Goal: Information Seeking & Learning: Learn about a topic

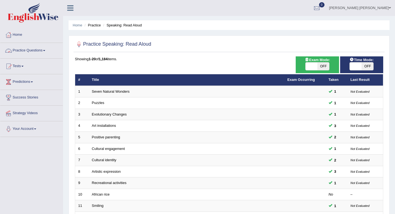
click at [31, 52] on link "Practice Questions" at bounding box center [31, 50] width 63 height 14
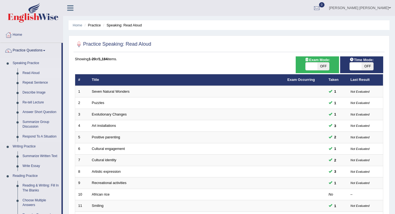
click at [33, 74] on link "Read Aloud" at bounding box center [40, 73] width 41 height 10
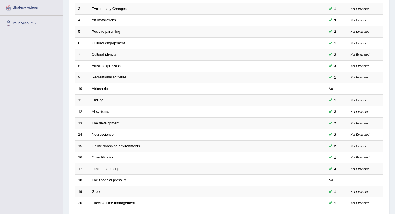
scroll to position [150, 0]
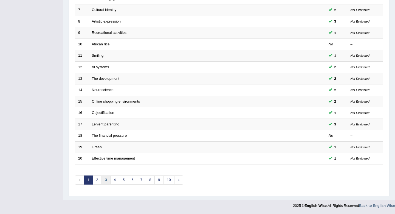
click at [105, 182] on link "3" at bounding box center [106, 179] width 9 height 9
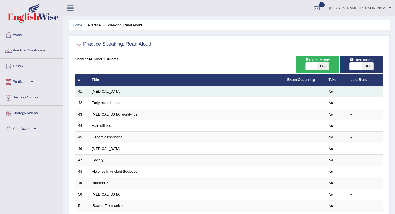
click at [98, 93] on link "[MEDICAL_DATA]" at bounding box center [106, 91] width 29 height 4
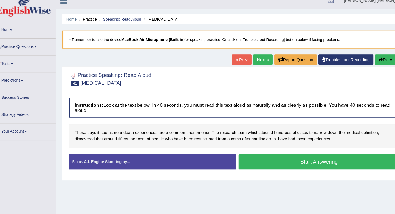
click at [278, 157] on button "Start Answering" at bounding box center [306, 157] width 149 height 14
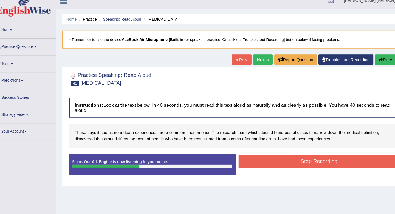
click at [295, 154] on button "Stop Recording" at bounding box center [306, 156] width 149 height 13
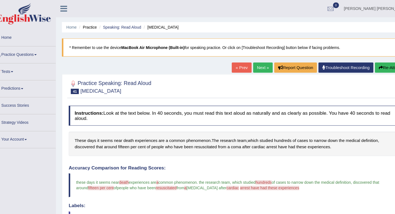
click at [255, 62] on link "Next »" at bounding box center [254, 62] width 18 height 9
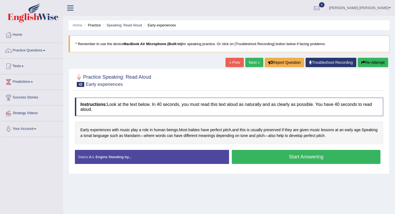
click at [274, 155] on button "Start Answering" at bounding box center [306, 157] width 149 height 14
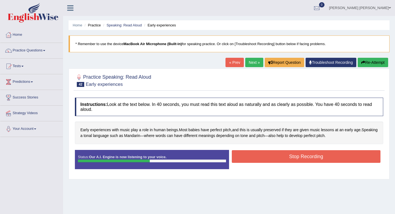
click at [274, 155] on button "Stop Recording" at bounding box center [306, 156] width 149 height 13
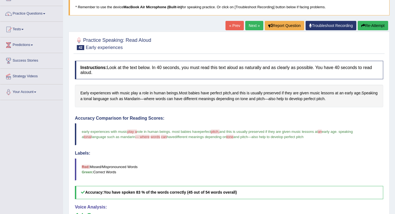
scroll to position [30, 0]
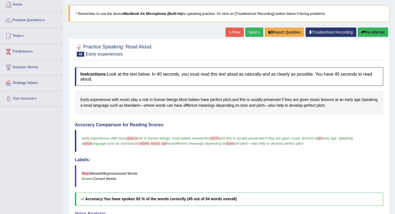
click at [250, 33] on link "Next »" at bounding box center [254, 31] width 18 height 9
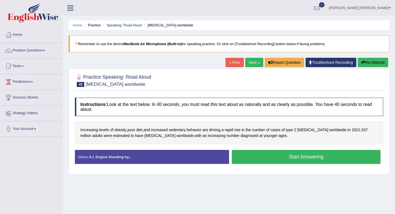
click at [311, 159] on button "Start Answering" at bounding box center [306, 157] width 149 height 14
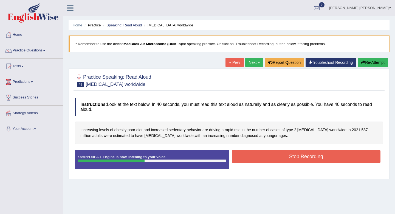
click at [301, 151] on button "Stop Recording" at bounding box center [306, 156] width 149 height 13
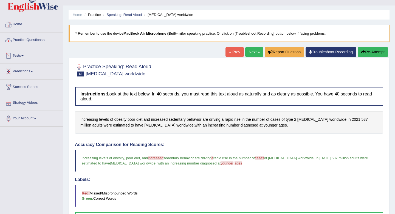
scroll to position [7, 0]
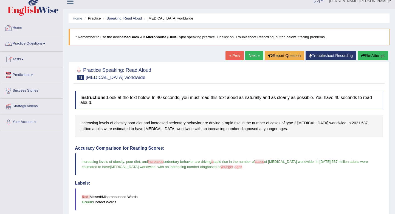
click at [28, 41] on link "Practice Questions" at bounding box center [31, 43] width 63 height 14
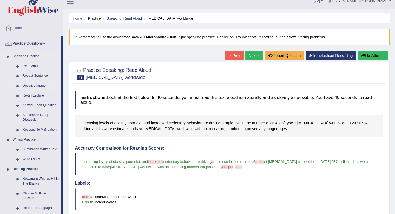
click at [31, 85] on link "Describe Image" at bounding box center [40, 86] width 41 height 10
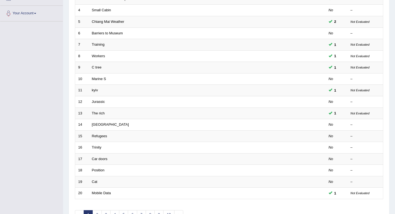
scroll to position [150, 0]
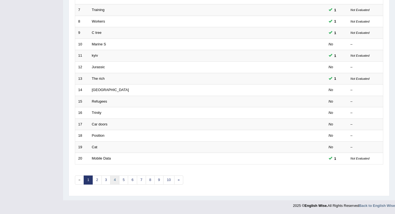
click at [117, 180] on link "4" at bounding box center [114, 179] width 9 height 9
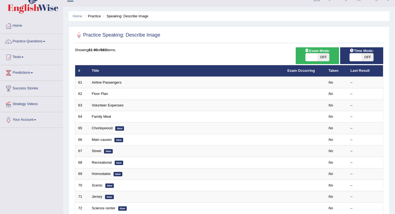
scroll to position [10, 0]
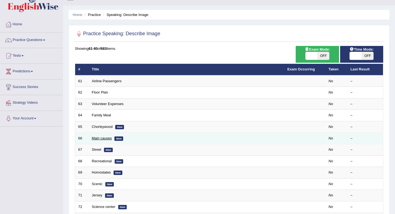
click at [105, 139] on link "Main causes" at bounding box center [102, 138] width 20 height 4
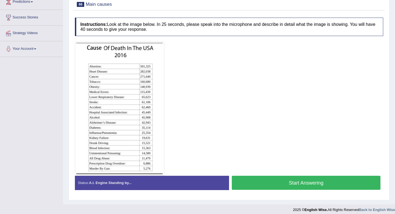
scroll to position [84, 0]
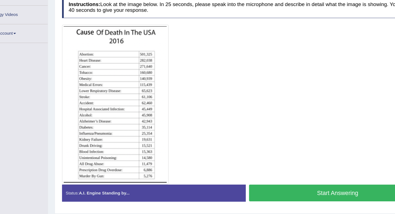
click at [276, 186] on div "Start Answering" at bounding box center [306, 178] width 154 height 15
click at [282, 177] on button "Start Answering" at bounding box center [306, 178] width 149 height 14
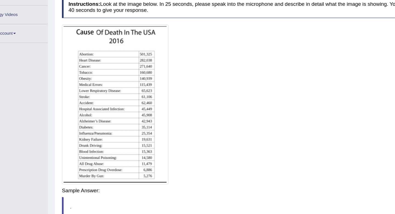
click at [0, 0] on div "Saving your answer..." at bounding box center [0, 0] width 0 height 0
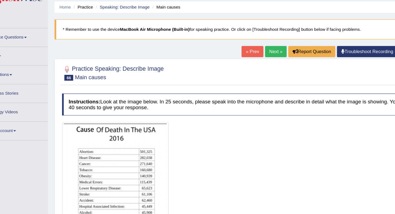
scroll to position [0, 0]
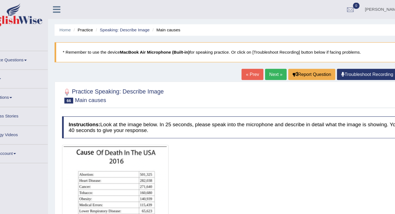
click at [251, 64] on link "Next »" at bounding box center [254, 62] width 18 height 9
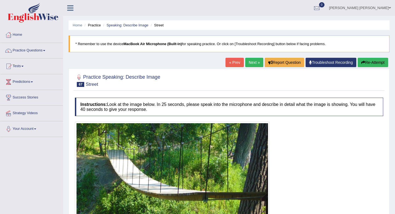
click at [250, 61] on link "Next »" at bounding box center [254, 62] width 18 height 9
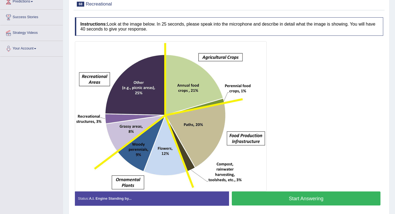
scroll to position [84, 0]
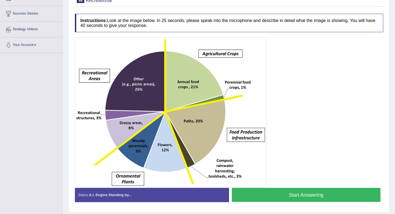
click at [268, 193] on button "Start Answering" at bounding box center [306, 194] width 149 height 14
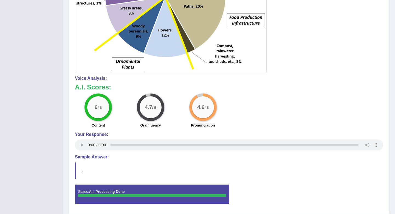
scroll to position [0, 0]
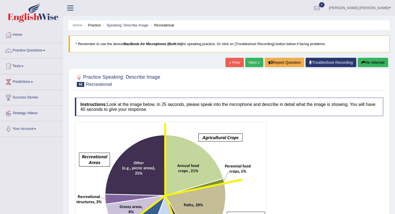
click at [252, 66] on link "Next »" at bounding box center [254, 62] width 18 height 9
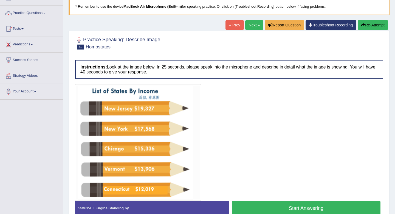
scroll to position [75, 0]
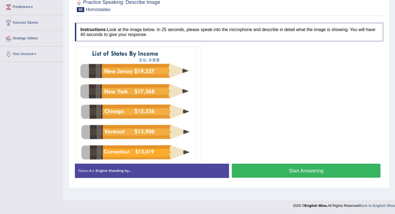
click at [293, 174] on button "Start Answering" at bounding box center [306, 170] width 149 height 14
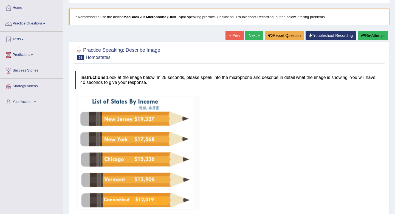
scroll to position [10, 0]
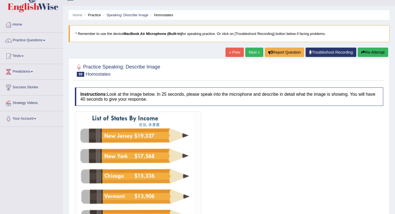
click at [251, 49] on link "Next »" at bounding box center [254, 51] width 18 height 9
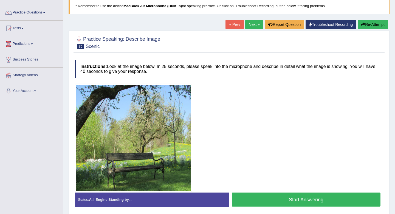
scroll to position [36, 0]
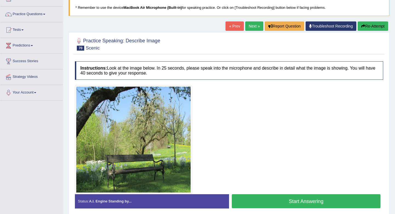
click at [248, 26] on link "Next »" at bounding box center [254, 25] width 18 height 9
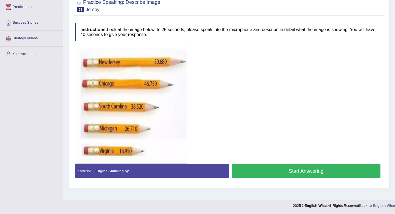
scroll to position [54, 0]
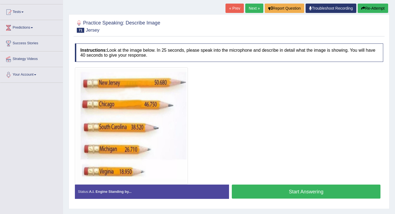
click at [248, 8] on link "Next »" at bounding box center [254, 8] width 18 height 9
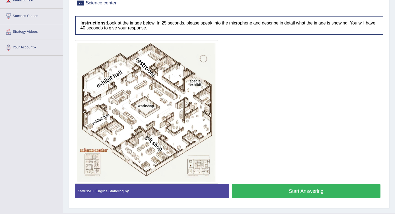
scroll to position [81, 0]
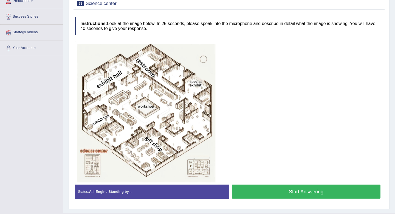
click at [271, 188] on button "Start Answering" at bounding box center [306, 191] width 149 height 14
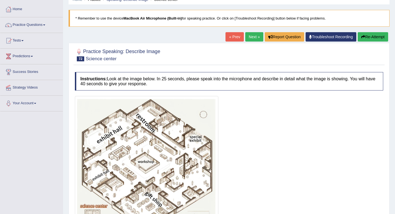
scroll to position [0, 0]
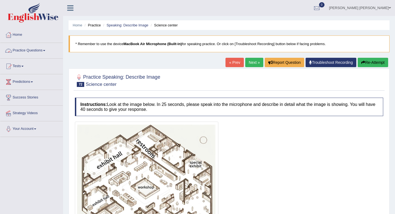
click at [22, 54] on link "Practice Questions" at bounding box center [31, 50] width 63 height 14
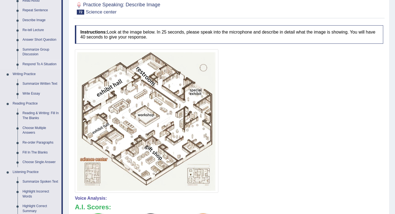
scroll to position [80, 0]
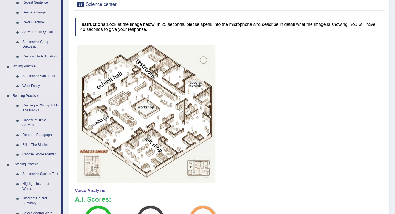
click at [40, 75] on link "Summarize Written Text" at bounding box center [40, 76] width 41 height 10
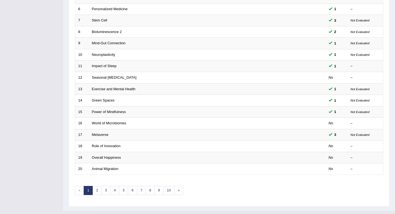
scroll to position [145, 0]
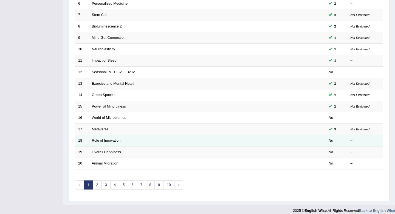
click at [108, 141] on link "Role of Innovation" at bounding box center [106, 140] width 29 height 4
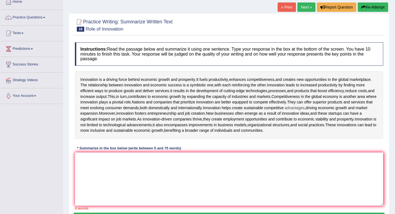
scroll to position [45, 0]
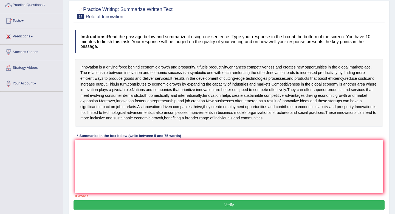
click at [125, 164] on textarea at bounding box center [229, 166] width 308 height 53
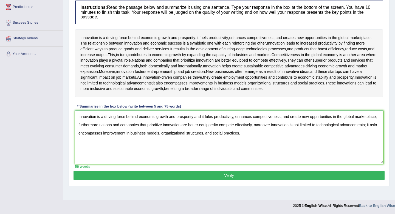
scroll to position [82, 0]
type textarea "Innovation is a driving force behind economic growth and prosperity and it fule…"
click at [204, 180] on button "Verify" at bounding box center [229, 174] width 311 height 9
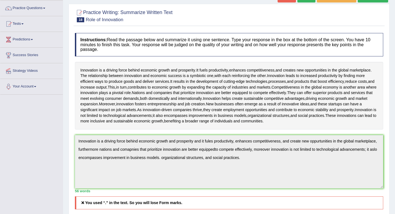
scroll to position [0, 0]
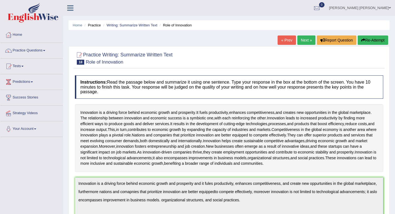
click at [368, 41] on button "Re-Attempt" at bounding box center [373, 39] width 30 height 9
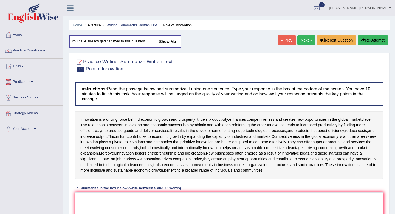
scroll to position [67, 0]
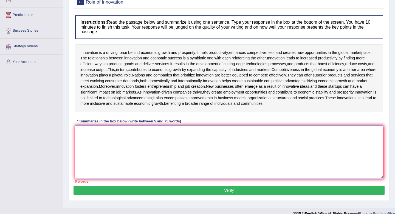
click at [150, 146] on textarea at bounding box center [229, 151] width 308 height 53
paste textarea "Innovation is a driving force behind economic growth and prosperity and it fule…"
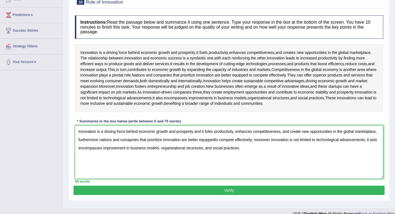
click at [199, 166] on textarea "Innovation is a driving force behind economic growth and prosperity and it fule…" at bounding box center [229, 151] width 308 height 53
type textarea "Innovation is a driving force behind economic growth and prosperity and it fule…"
click at [228, 195] on button "Verify" at bounding box center [229, 189] width 311 height 9
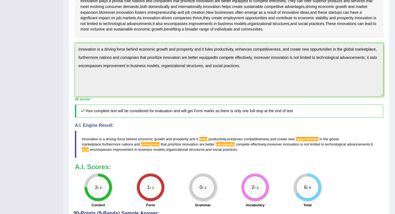
scroll to position [140, 0]
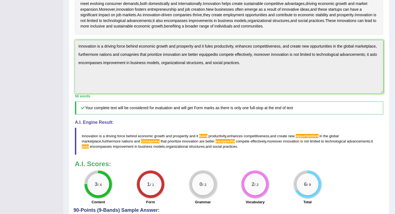
click at [236, 155] on blockquote "Innovation is a driving force behind economic growth and prosperity and it fule…" at bounding box center [229, 140] width 308 height 27
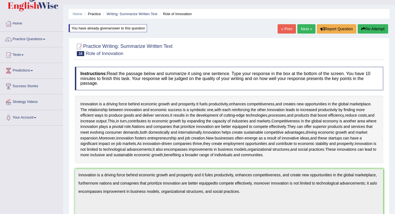
scroll to position [9, 0]
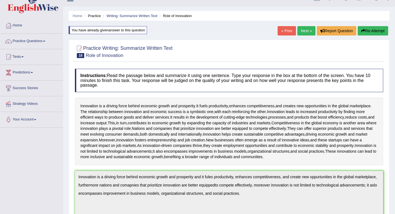
click at [368, 34] on button "Re-Attempt" at bounding box center [373, 30] width 30 height 9
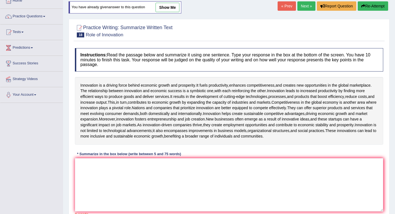
scroll to position [42, 0]
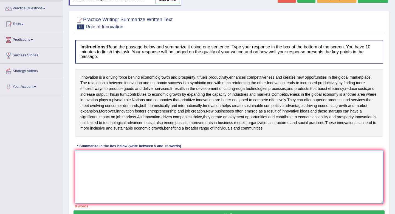
click at [151, 181] on textarea at bounding box center [229, 176] width 308 height 53
paste textarea "Innovation is a driving force behind economic growth and prosperity and it fule…"
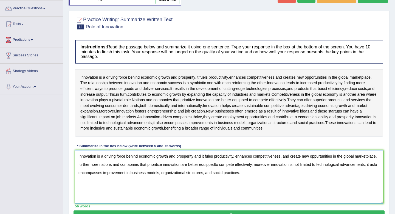
click at [321, 175] on textarea "Innovation is a driving force behind economic growth and prosperity and it fule…" at bounding box center [229, 176] width 308 height 53
drag, startPoint x: 163, startPoint y: 184, endPoint x: 145, endPoint y: 183, distance: 17.8
click at [145, 183] on textarea "Innovation is a driving force behind economic growth and prosperity and it fule…" at bounding box center [229, 176] width 308 height 53
click at [243, 183] on textarea "Innovation is a driving force behind economic growth and prosperity and it fule…" at bounding box center [229, 176] width 308 height 53
click at [117, 192] on textarea "Innovation is a driving force behind economic growth and prosperity and it fule…" at bounding box center [229, 176] width 308 height 53
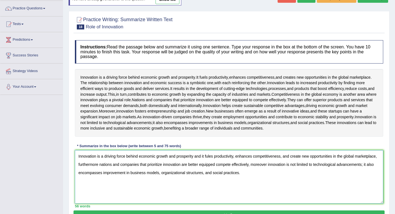
scroll to position [89, 0]
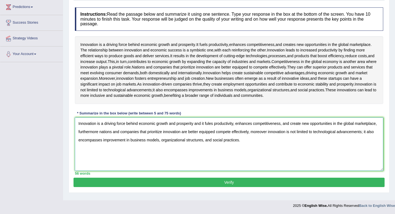
type textarea "Innovation is a driving force behind economic growth and prosperity and it fule…"
click at [148, 184] on button "Verify" at bounding box center [229, 181] width 311 height 9
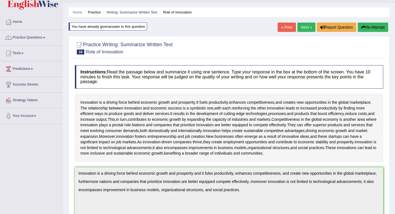
scroll to position [4, 0]
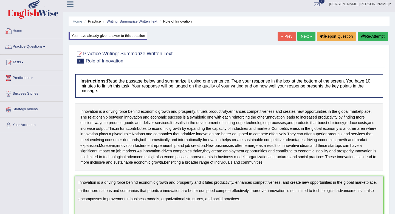
click at [18, 44] on link "Practice Questions" at bounding box center [31, 46] width 63 height 14
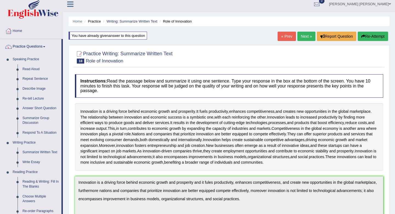
click at [32, 80] on link "Repeat Sentence" at bounding box center [40, 79] width 41 height 10
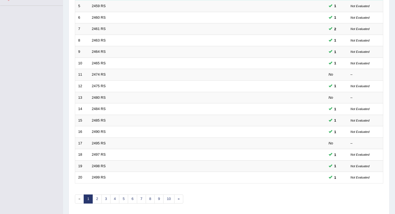
scroll to position [150, 0]
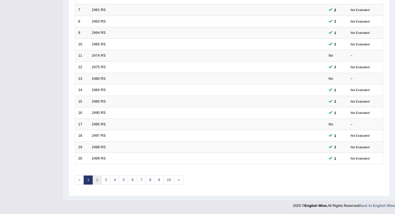
click at [98, 178] on link "2" at bounding box center [96, 179] width 9 height 9
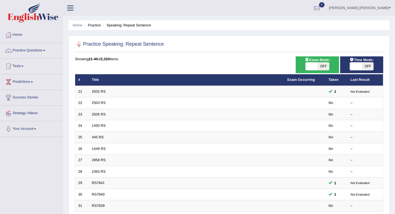
scroll to position [9, 0]
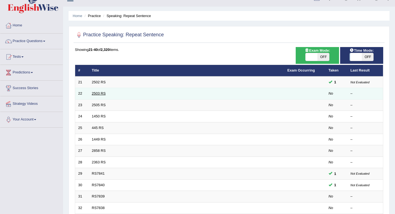
click at [98, 94] on link "2503 RS" at bounding box center [99, 93] width 14 height 4
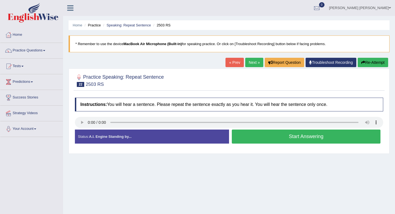
click at [275, 133] on button "Start Answering" at bounding box center [306, 136] width 149 height 14
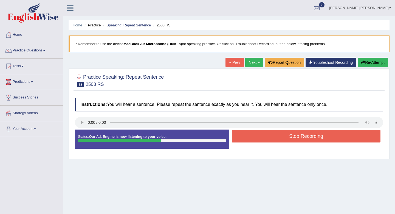
click at [310, 138] on button "Stop Recording" at bounding box center [306, 136] width 149 height 13
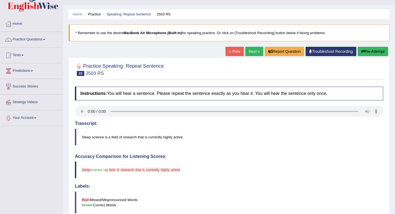
scroll to position [10, 0]
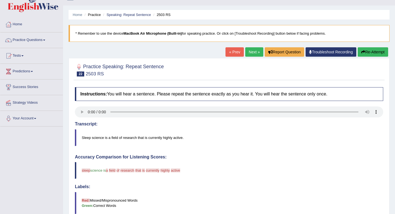
click at [250, 51] on link "Next »" at bounding box center [254, 51] width 18 height 9
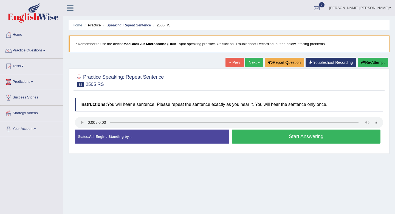
click at [296, 137] on button "Start Answering" at bounding box center [306, 136] width 149 height 14
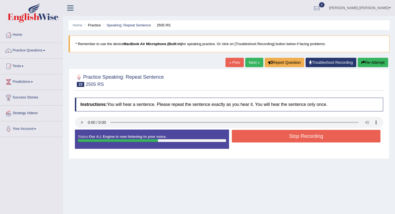
click at [274, 133] on button "Stop Recording" at bounding box center [306, 136] width 149 height 13
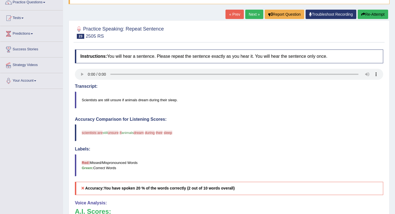
scroll to position [46, 0]
